Goal: Obtain resource: Obtain resource

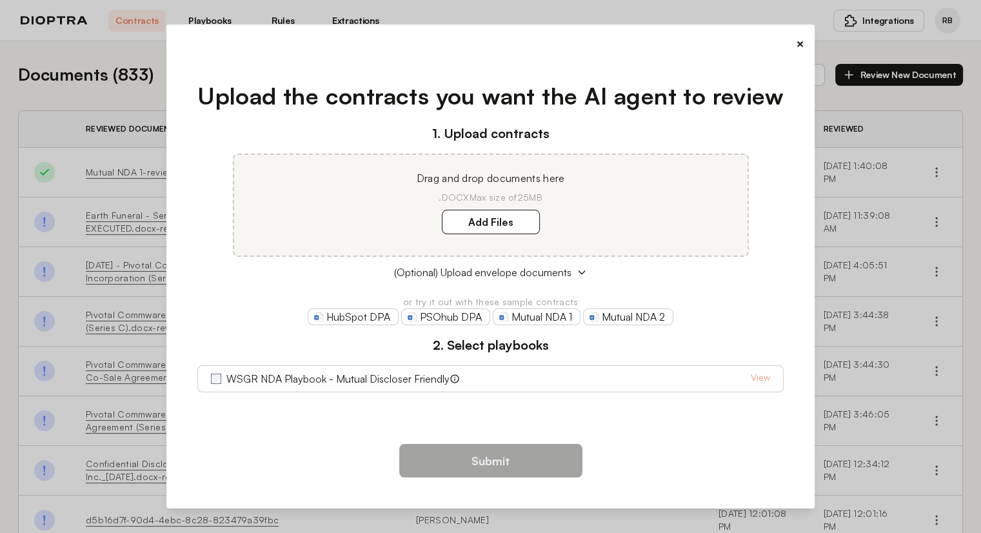
click at [201, 379] on div "WSGR NDA Playbook - Mutual Discloser Friendly View" at bounding box center [490, 378] width 586 height 27
click at [346, 320] on link "HubSpot DPA" at bounding box center [353, 316] width 91 height 17
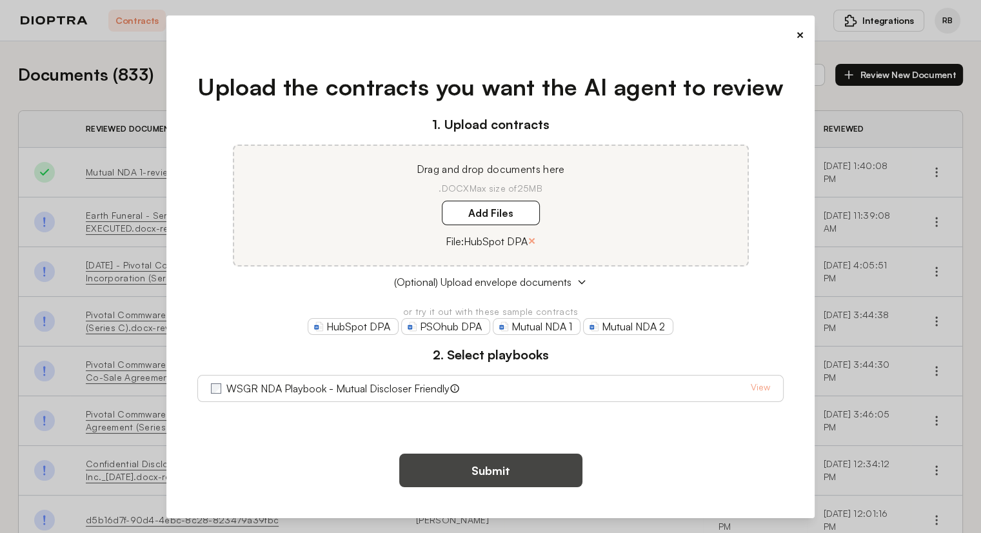
click at [479, 472] on button "Submit" at bounding box center [490, 471] width 183 height 34
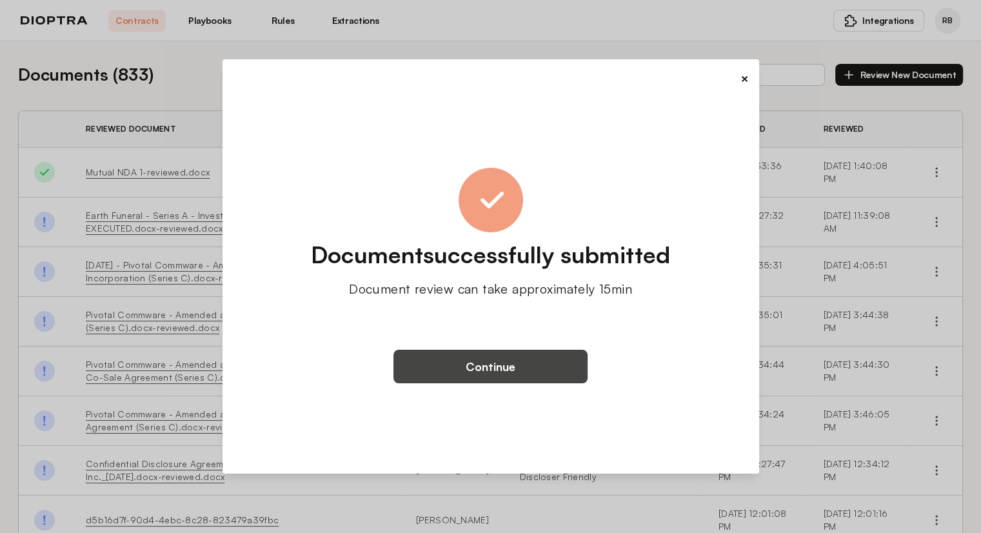
click at [467, 366] on button "Continue" at bounding box center [491, 367] width 194 height 34
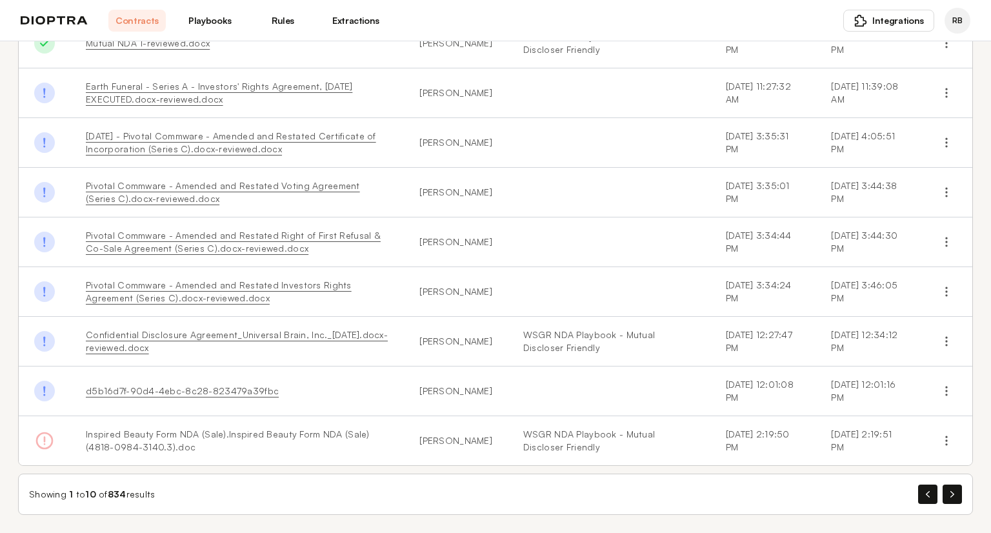
scroll to position [179, 0]
click at [942, 503] on div "Showing 1 to 10 of 834 results" at bounding box center [495, 493] width 955 height 41
click at [950, 493] on icon "button" at bounding box center [952, 493] width 4 height 6
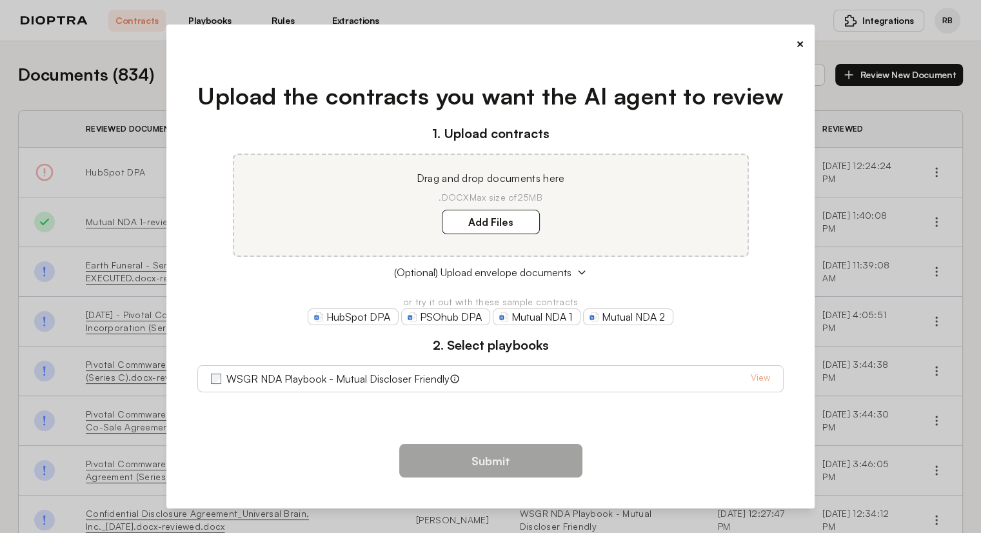
click at [803, 43] on button "×" at bounding box center [800, 44] width 8 height 18
